Goal: Task Accomplishment & Management: Use online tool/utility

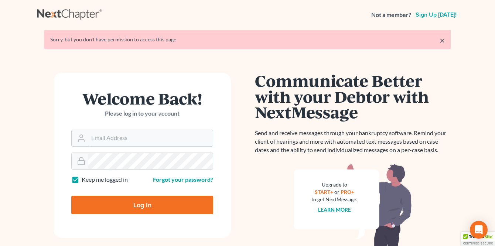
type input "ellen.derrenjohnson@gmail.com"
click at [130, 203] on input "Log In" at bounding box center [142, 205] width 142 height 18
type input "Thinking..."
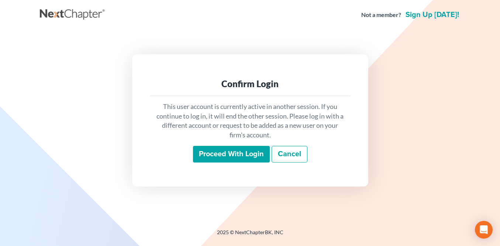
click at [233, 157] on input "Proceed with login" at bounding box center [231, 154] width 77 height 17
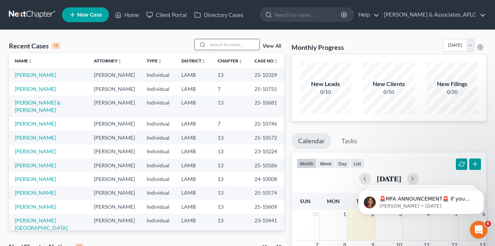
click at [227, 43] on input "search" at bounding box center [234, 44] width 52 height 11
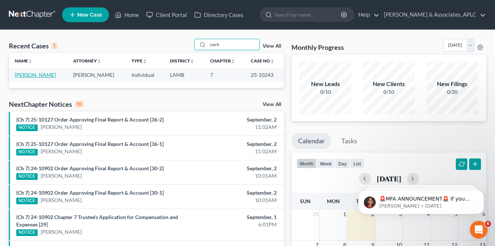
type input "coch"
click at [42, 72] on link "Cochran, Debora" at bounding box center [35, 75] width 41 height 6
select select "0"
select select "1"
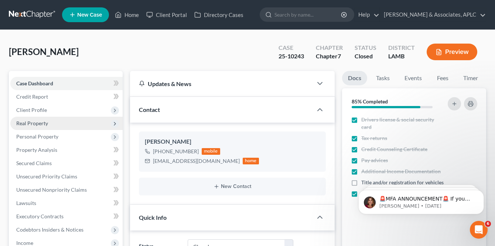
click at [114, 122] on polyline at bounding box center [114, 123] width 1 height 3
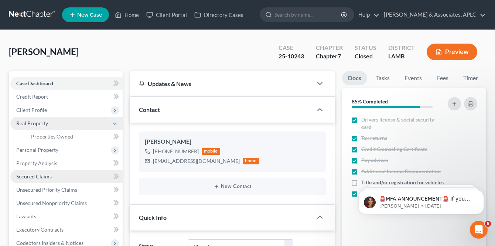
click at [51, 174] on span "Secured Claims" at bounding box center [33, 176] width 35 height 6
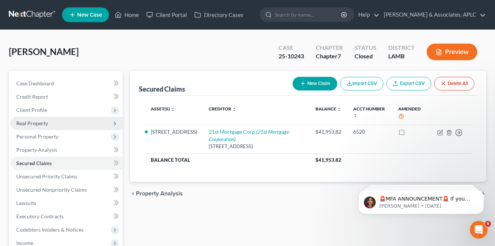
click at [51, 123] on span "Real Property" at bounding box center [66, 123] width 112 height 13
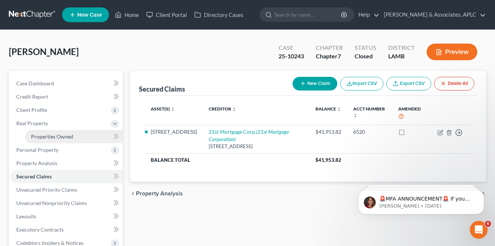
click at [53, 134] on span "Properties Owned" at bounding box center [52, 136] width 42 height 6
